Goal: Transaction & Acquisition: Purchase product/service

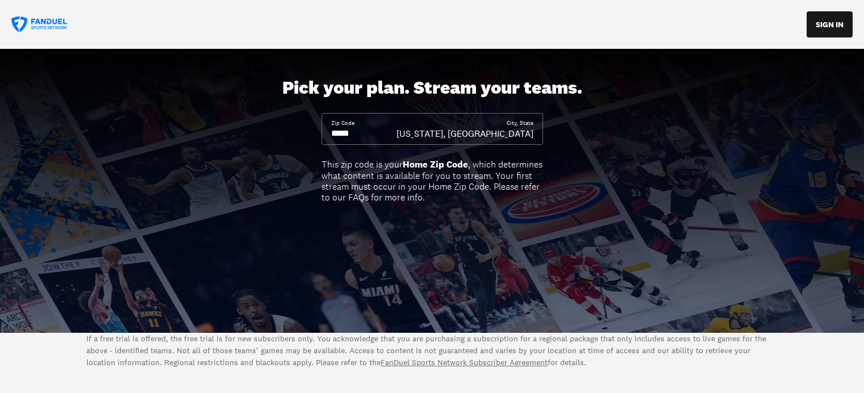
click at [367, 133] on input at bounding box center [363, 133] width 65 height 12
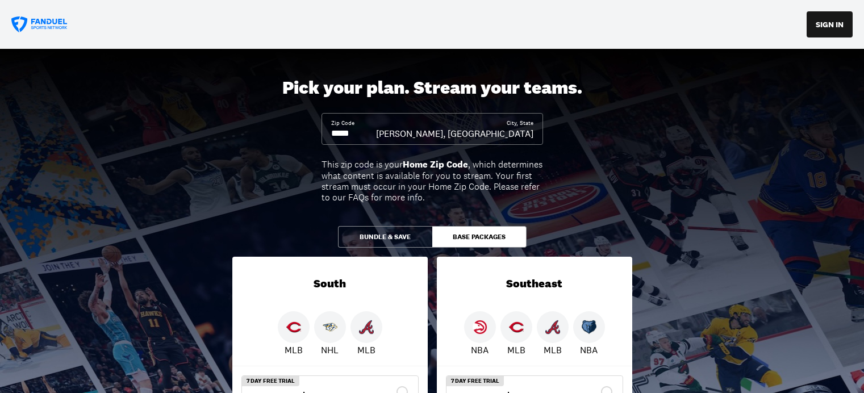
type input "*****"
click at [539, 144] on div "Zip Code ***** City, [GEOGRAPHIC_DATA][PERSON_NAME], [GEOGRAPHIC_DATA]" at bounding box center [431, 129] width 221 height 32
click at [522, 142] on div "Zip Code ***** City, [GEOGRAPHIC_DATA][PERSON_NAME], [GEOGRAPHIC_DATA]" at bounding box center [431, 129] width 221 height 32
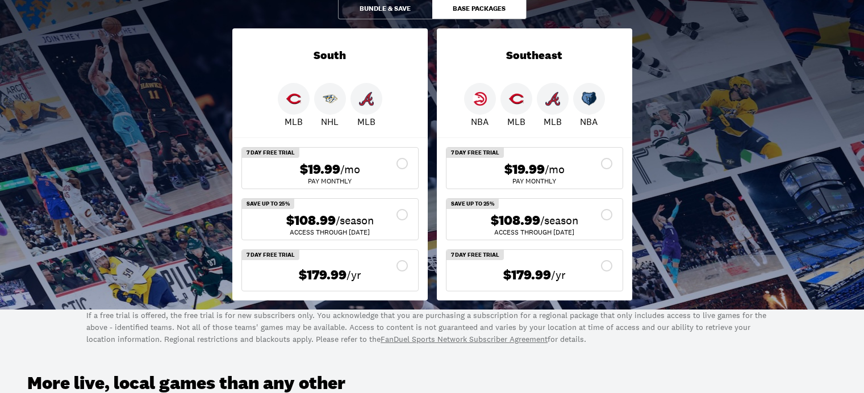
scroll to position [241, 0]
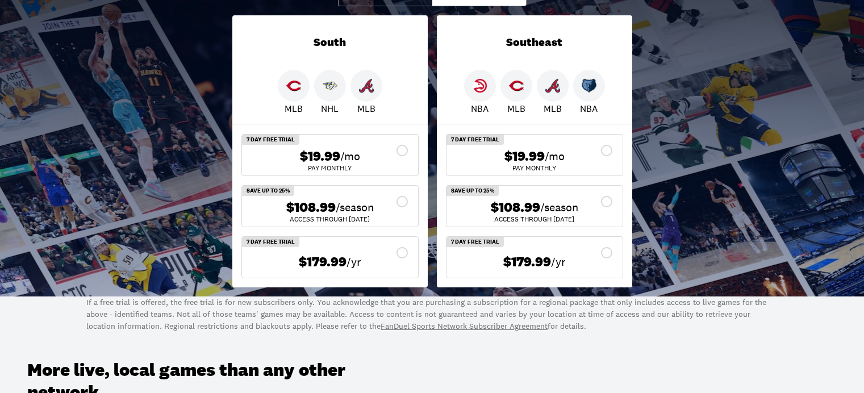
click at [403, 202] on div "$108.99 /season" at bounding box center [330, 207] width 158 height 16
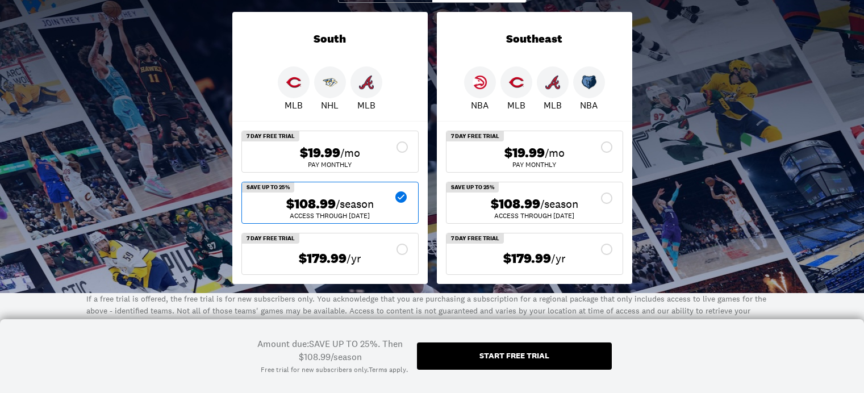
scroll to position [422, 0]
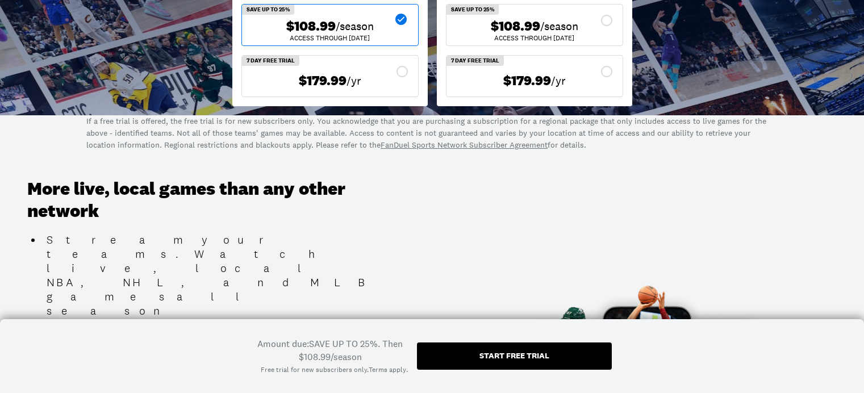
click at [488, 356] on div "Start free trial" at bounding box center [514, 355] width 70 height 8
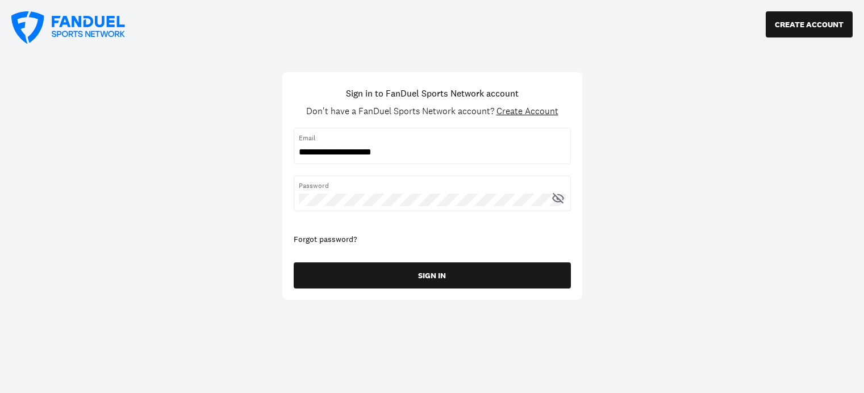
type input "**********"
click at [560, 198] on icon at bounding box center [558, 198] width 14 height 14
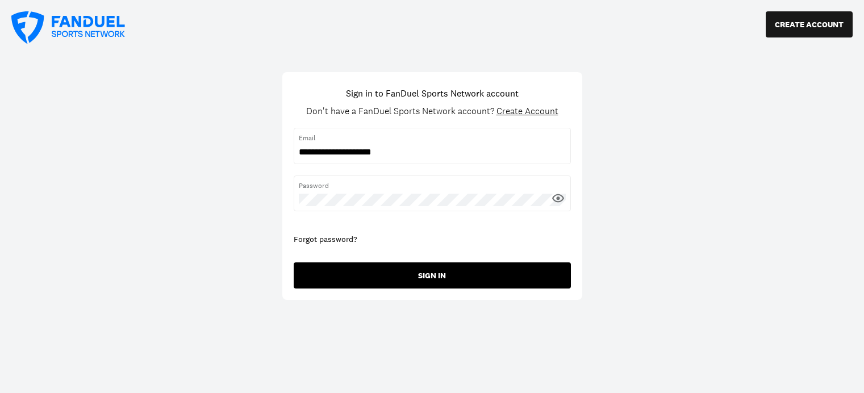
click at [446, 282] on button "SIGN IN" at bounding box center [432, 275] width 277 height 26
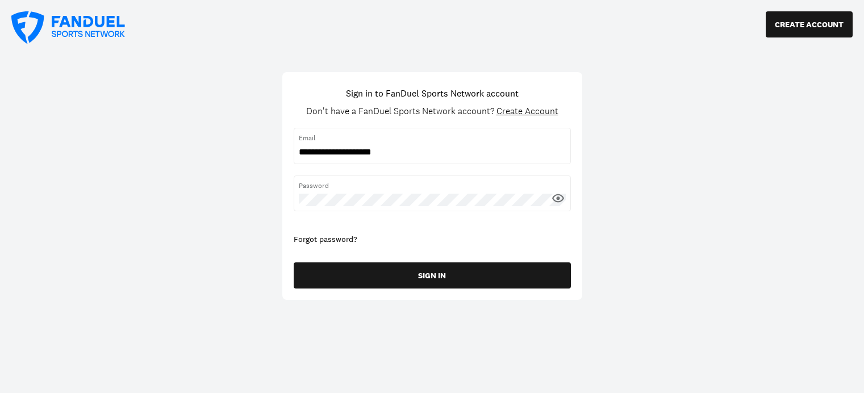
click at [552, 201] on icon at bounding box center [558, 198] width 14 height 14
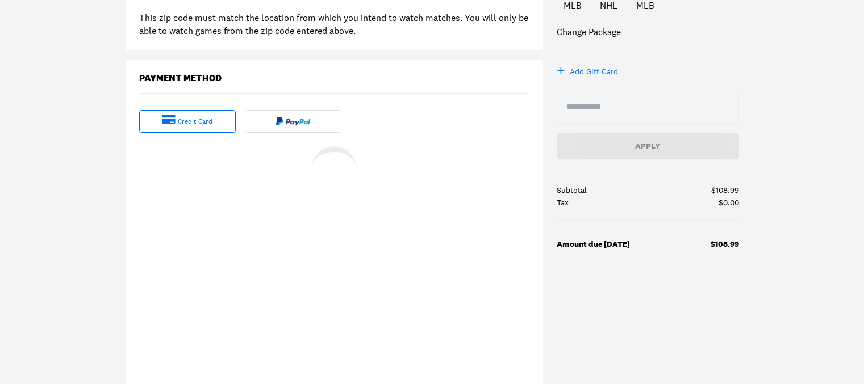
scroll to position [244, 0]
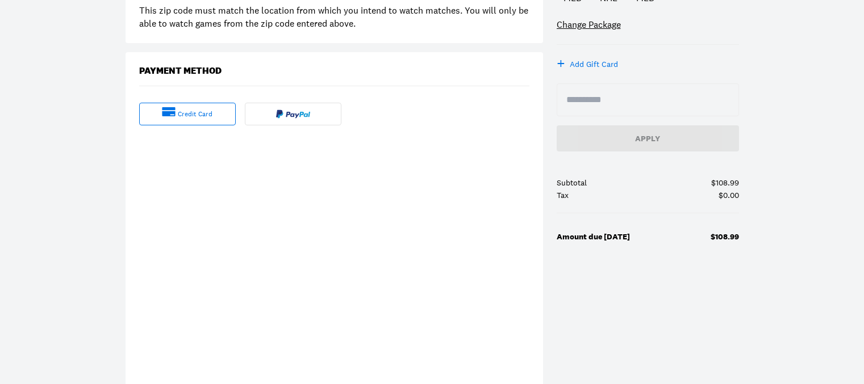
click at [121, 296] on div "Checkout Purchase Summary South Fall Season Pass seasonal subscription $108.99/…" at bounding box center [432, 151] width 864 height 680
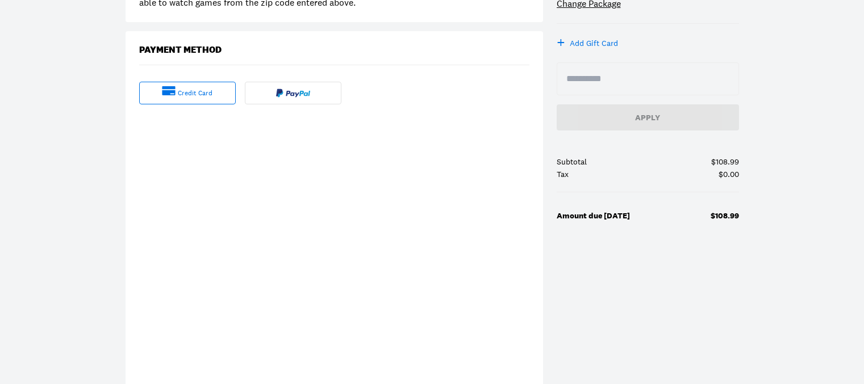
scroll to position [305, 0]
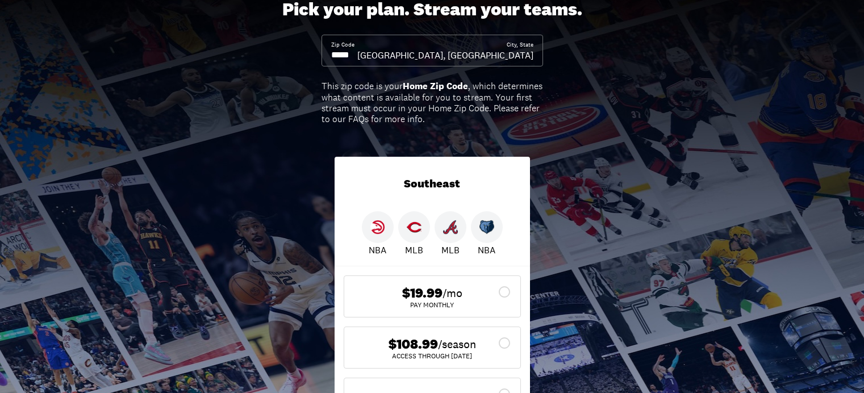
scroll to position [241, 0]
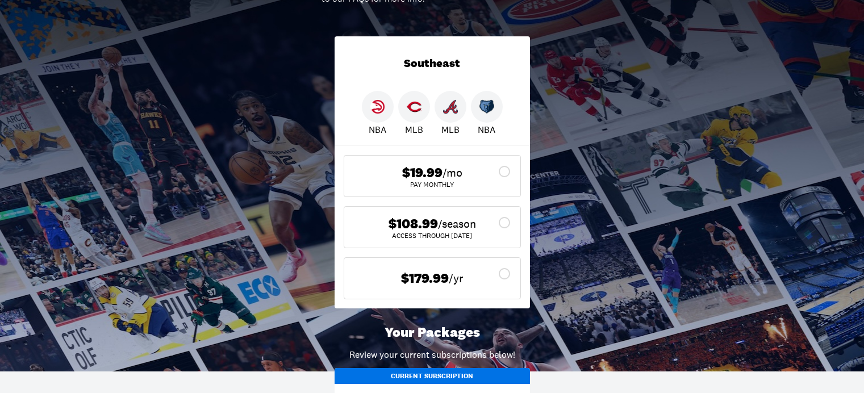
click at [498, 224] on icon at bounding box center [503, 222] width 11 height 11
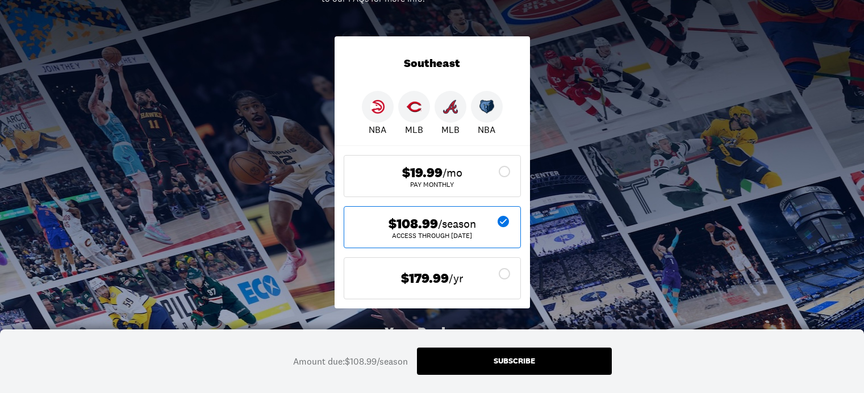
click at [501, 220] on icon at bounding box center [502, 221] width 11 height 11
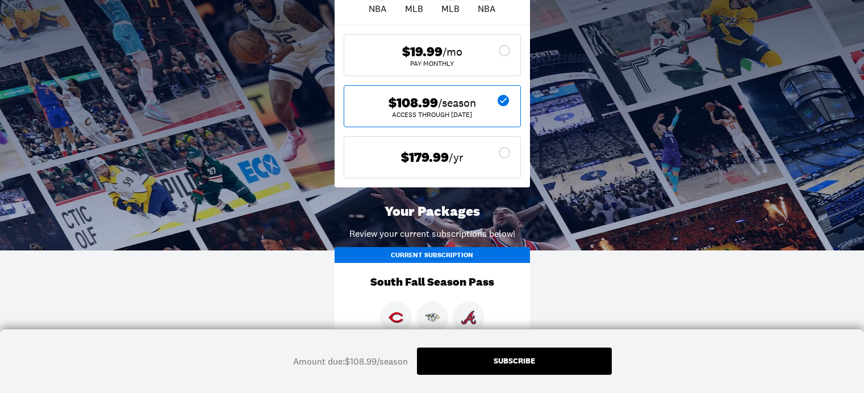
click at [500, 102] on icon at bounding box center [502, 100] width 11 height 11
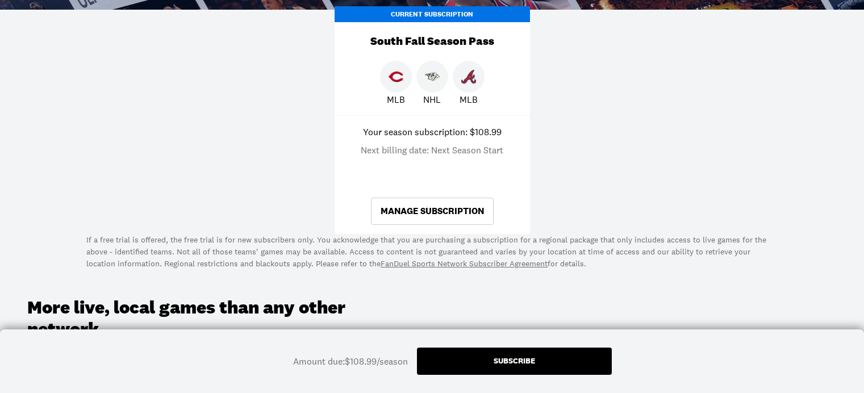
click at [430, 80] on img at bounding box center [432, 76] width 15 height 15
click at [435, 212] on link "Manage Subscription" at bounding box center [432, 211] width 123 height 27
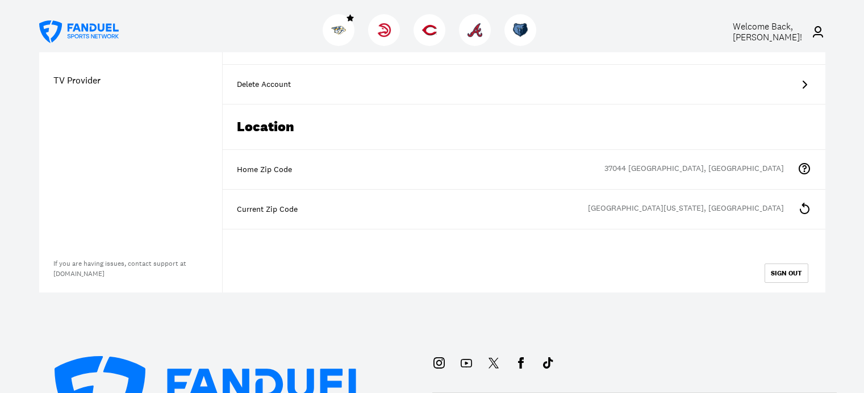
click at [438, 149] on div "Location" at bounding box center [524, 126] width 602 height 45
click at [730, 216] on div "[GEOGRAPHIC_DATA][US_STATE], [GEOGRAPHIC_DATA]" at bounding box center [692, 210] width 209 height 14
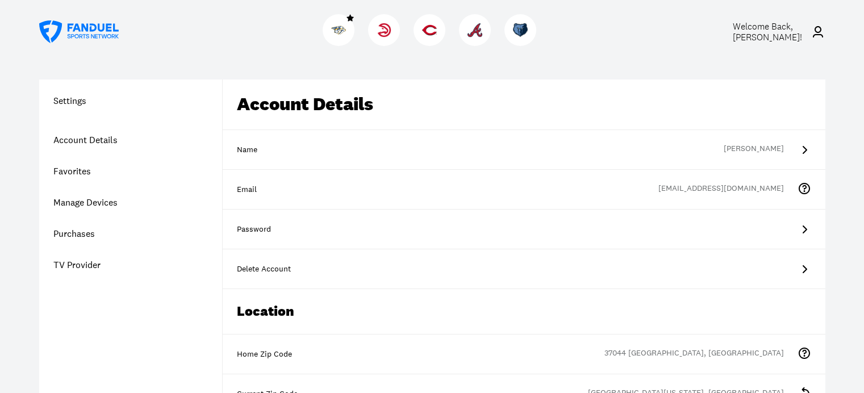
click at [85, 32] on icon at bounding box center [78, 31] width 79 height 23
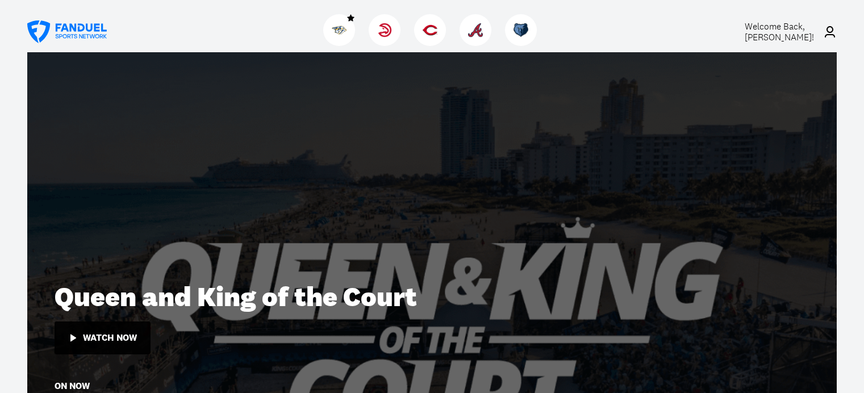
click at [341, 28] on img at bounding box center [339, 30] width 15 height 15
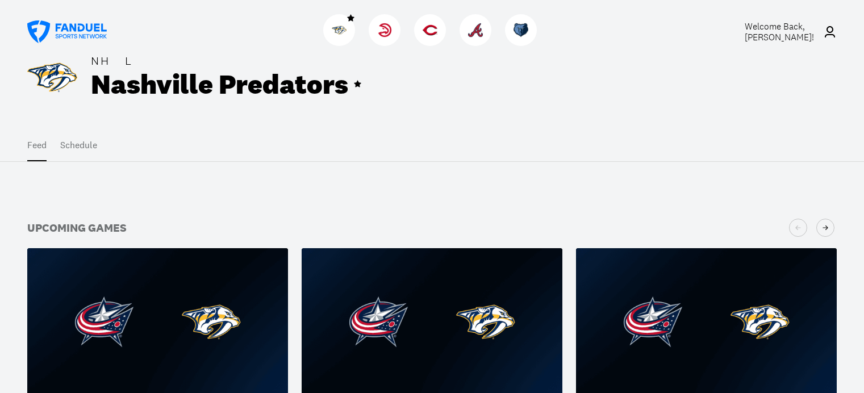
scroll to position [185, 0]
